Goal: Information Seeking & Learning: Learn about a topic

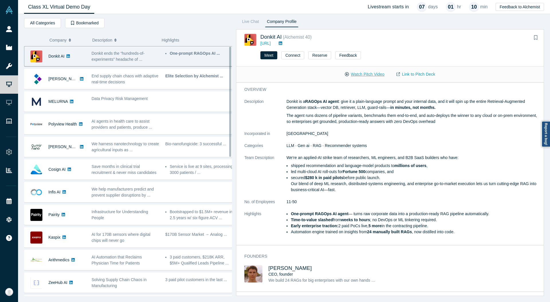
click at [368, 72] on button "Watch Pitch Video" at bounding box center [365, 74] width 52 height 10
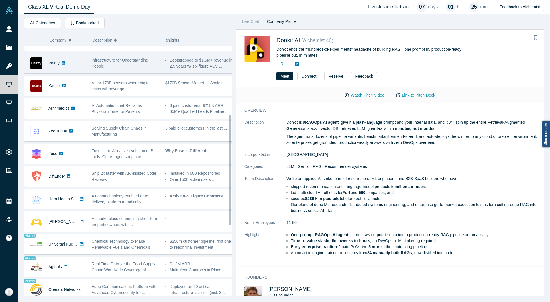
scroll to position [156, 0]
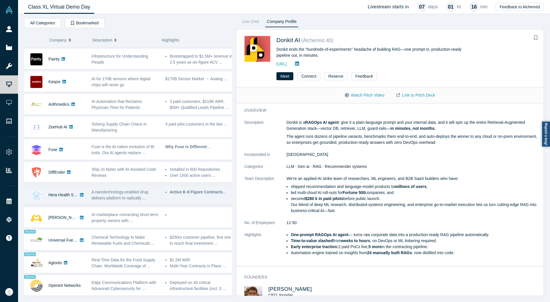
click at [73, 191] on div "Hera Health Solutions" at bounding box center [62, 195] width 29 height 20
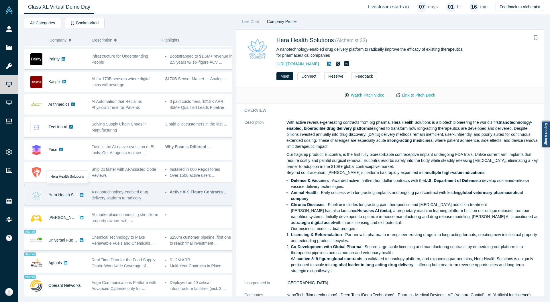
click at [107, 192] on span "A nanotechnology-enabled drug delivery platform to radically ..." at bounding box center [120, 195] width 57 height 11
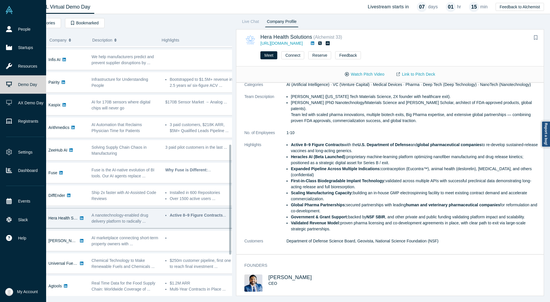
scroll to position [223, 0]
